Goal: Transaction & Acquisition: Purchase product/service

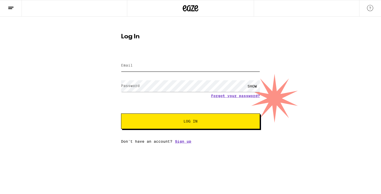
click at [145, 65] on input "Email" at bounding box center [190, 66] width 139 height 12
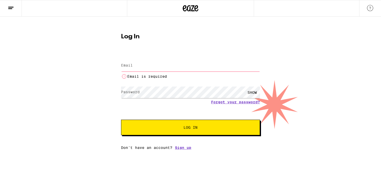
type input "[EMAIL_ADDRESS][DOMAIN_NAME]"
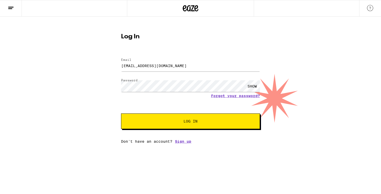
click at [156, 125] on button "Log In" at bounding box center [190, 122] width 139 height 16
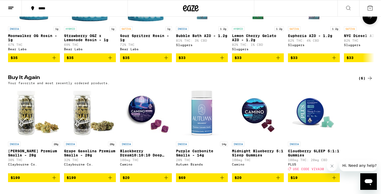
scroll to position [515, 0]
